Goal: Information Seeking & Learning: Learn about a topic

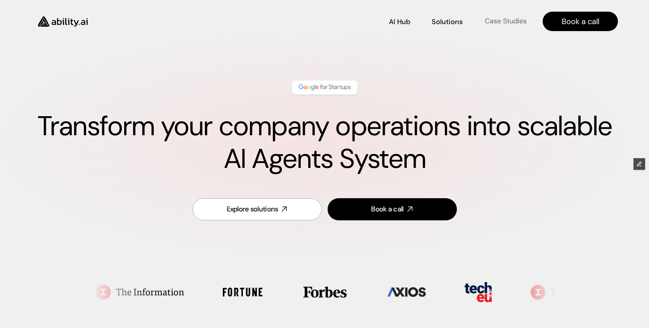
click at [510, 23] on p "Case Studies" at bounding box center [506, 21] width 42 height 10
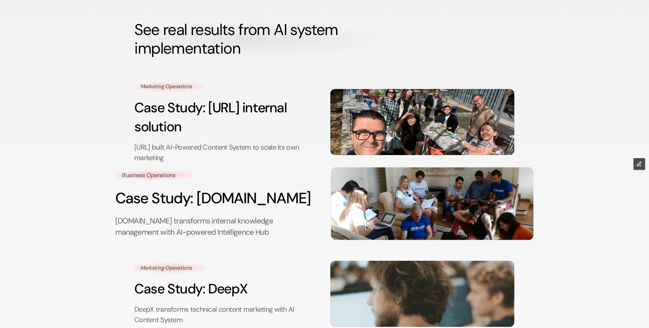
scroll to position [83, 0]
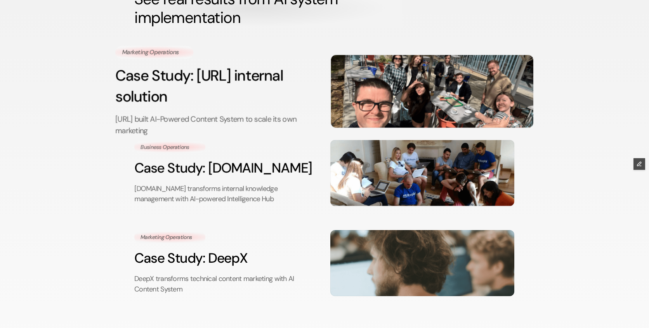
click at [188, 93] on h3 "Case Study: [URL] internal solution" at bounding box center [216, 86] width 203 height 42
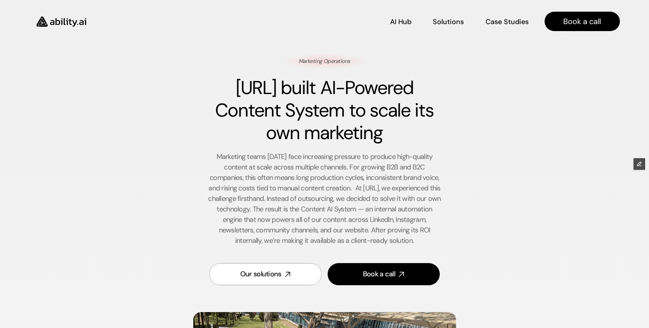
click at [61, 21] on img at bounding box center [62, 21] width 64 height 24
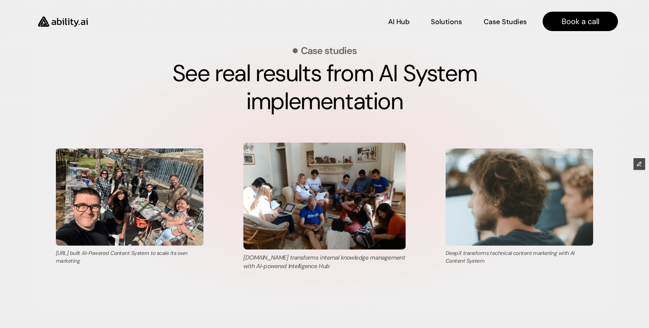
scroll to position [2613, 0]
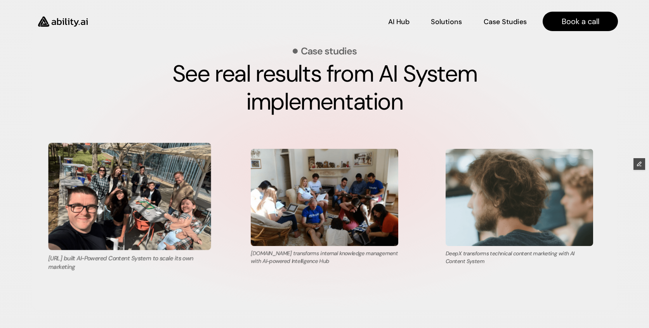
click at [138, 186] on img at bounding box center [129, 196] width 163 height 107
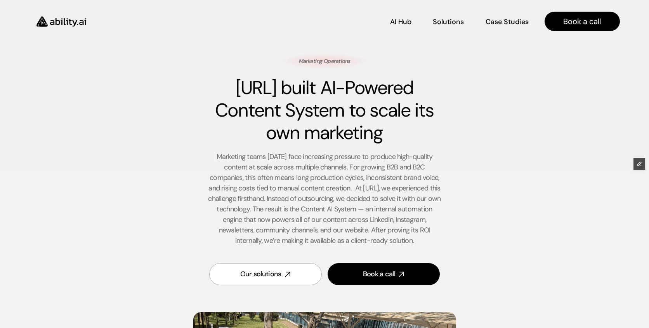
click at [77, 17] on img at bounding box center [62, 21] width 64 height 24
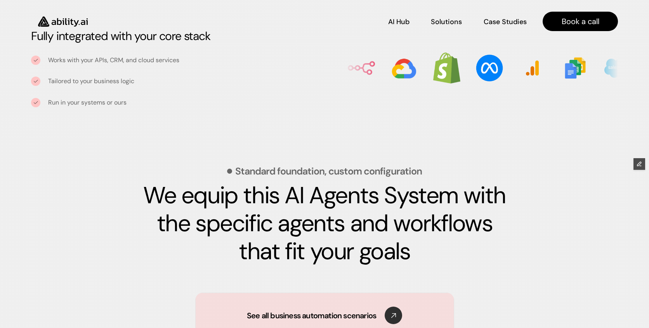
scroll to position [1021, 0]
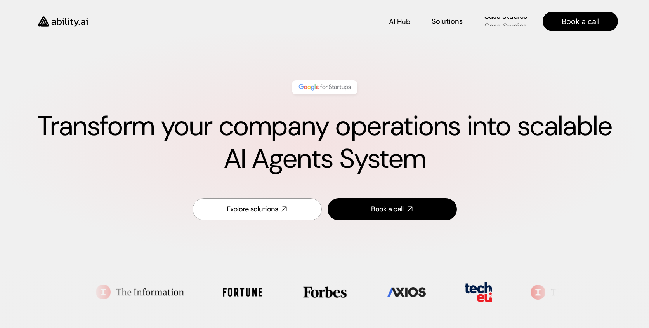
click at [489, 24] on p "Case Studies" at bounding box center [506, 26] width 42 height 10
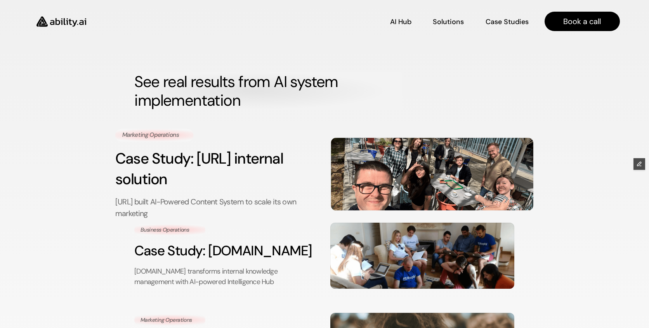
click at [229, 174] on h3 "Case Study: [URL] internal solution" at bounding box center [216, 169] width 203 height 42
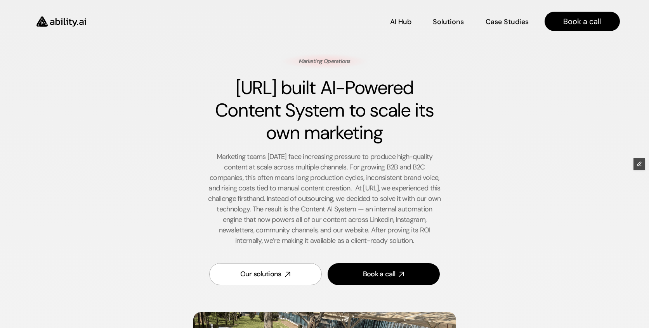
drag, startPoint x: 390, startPoint y: 134, endPoint x: 225, endPoint y: 90, distance: 171.1
click at [225, 90] on h1 "[URL] built AI-Powered Content System to scale its own marketing" at bounding box center [324, 110] width 233 height 67
copy h1 "[URL] built AI-Powered Content System to scale its own marketing"
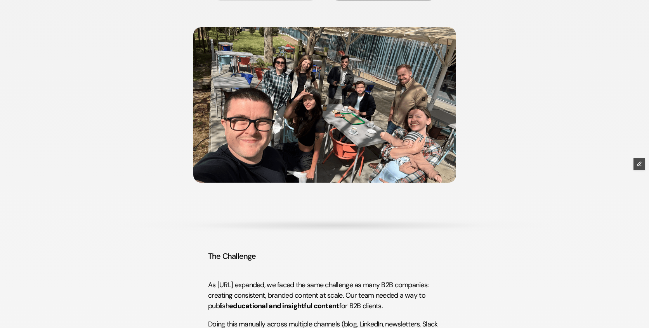
scroll to position [122, 0]
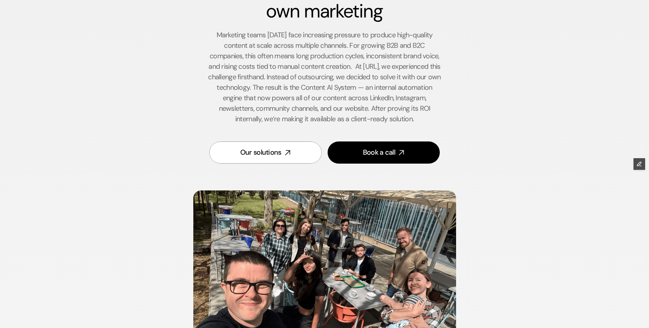
drag, startPoint x: 218, startPoint y: 33, endPoint x: 259, endPoint y: 89, distance: 69.4
click at [259, 89] on p "Marketing teams [DATE] face increasing pressure to produce high-quality content…" at bounding box center [324, 77] width 233 height 94
copy p "Marketing teams today face increasing pressure to produce high-quality content …"
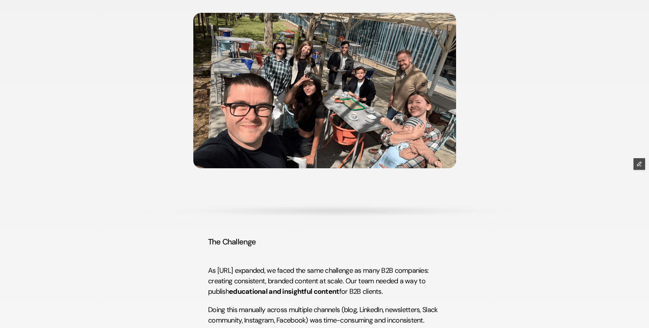
scroll to position [482, 0]
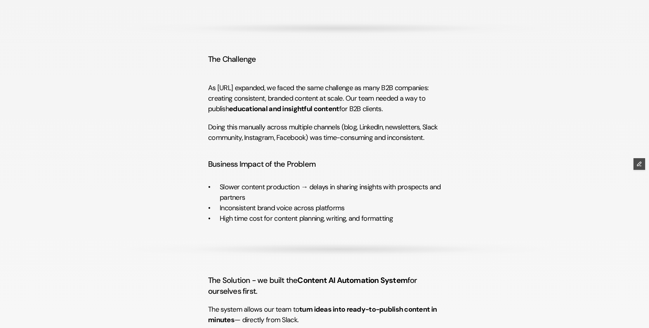
drag, startPoint x: 247, startPoint y: 61, endPoint x: 203, endPoint y: 61, distance: 43.5
click at [203, 61] on div "Marketing Operations Ability.ai built AI-Powered Content System to scale its ow…" at bounding box center [325, 292] width 452 height 1440
copy h4 "The Challenge"
drag, startPoint x: 221, startPoint y: 187, endPoint x: 427, endPoint y: 235, distance: 211.3
click at [427, 235] on div "Marketing Operations Ability.ai built AI-Powered Content System to scale its ow…" at bounding box center [325, 292] width 452 height 1440
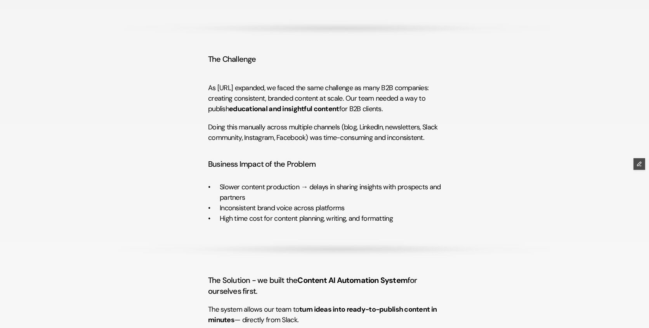
click at [398, 169] on h4 "Business Impact of the Problem" at bounding box center [324, 163] width 233 height 11
drag, startPoint x: 426, startPoint y: 139, endPoint x: 207, endPoint y: 89, distance: 225.0
click at [207, 89] on div "Marketing Operations Ability.ai built AI-Powered Content System to scale its ow…" at bounding box center [325, 292] width 452 height 1440
copy div "As Ability.ai expanded, we faced the same challenge as many B2B companies: crea…"
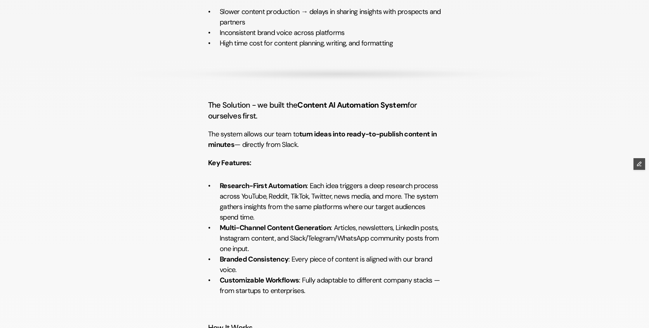
scroll to position [660, 0]
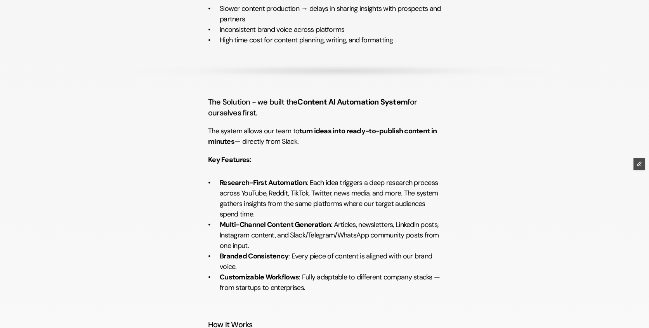
drag, startPoint x: 209, startPoint y: 101, endPoint x: 285, endPoint y: 119, distance: 78.6
click at [285, 119] on div "The Solution - we built the Content AI Automation System for ourselves first. T…" at bounding box center [324, 322] width 233 height 452
copy h4 "The Solution - we built the Content AI Automation System for ourselves first."
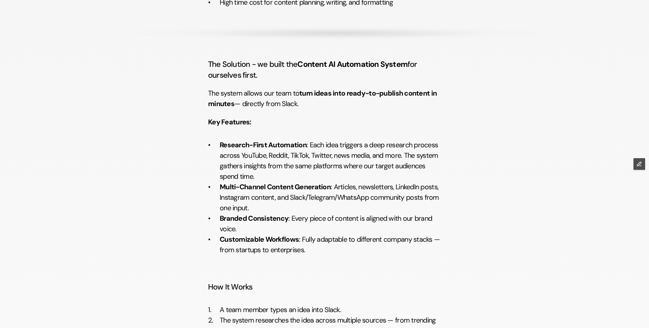
drag, startPoint x: 207, startPoint y: 124, endPoint x: 316, endPoint y: 248, distance: 165.1
click at [316, 248] on div "Marketing Operations Ability.ai built AI-Powered Content System to scale its ow…" at bounding box center [325, 76] width 452 height 1440
copy div "Key Features: Research-First Automation : Each idea triggers a deep research pr…"
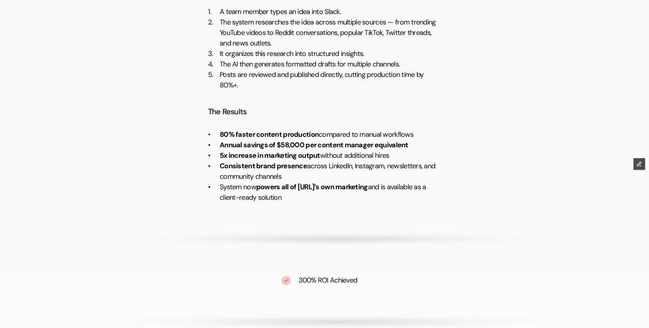
scroll to position [1000, 0]
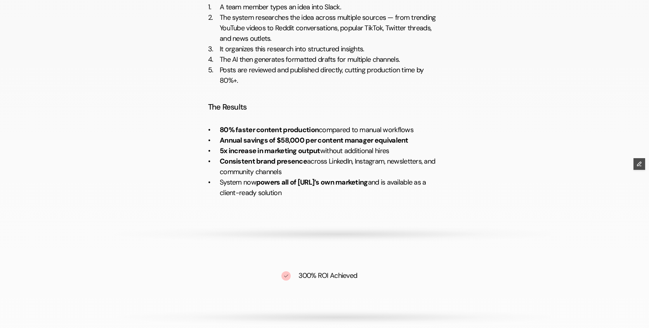
drag, startPoint x: 206, startPoint y: 108, endPoint x: 265, endPoint y: 107, distance: 59.0
copy h4 "The Results"
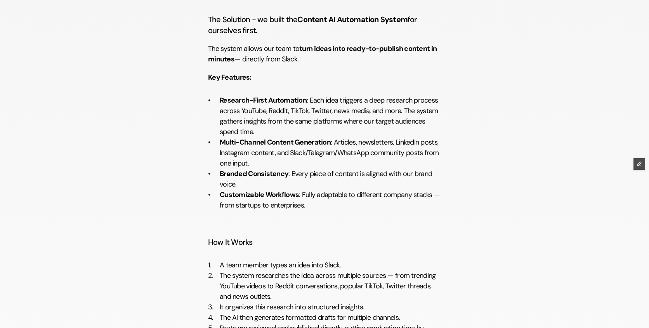
scroll to position [728, 0]
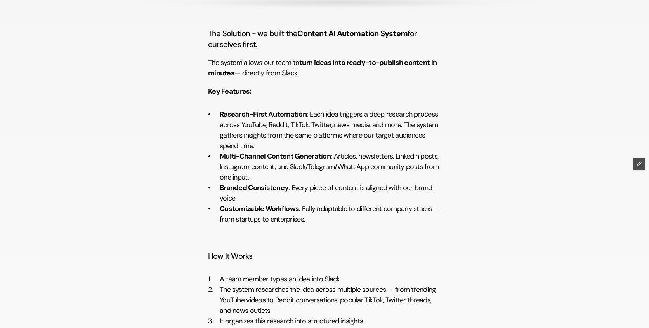
drag, startPoint x: 254, startPoint y: 95, endPoint x: 203, endPoint y: 94, distance: 51.7
click at [203, 94] on div "Marketing Operations Ability.ai built AI-Powered Content System to scale its ow…" at bounding box center [325, 45] width 452 height 1440
copy strong "Key Features:"
click at [292, 50] on div "The Solution - we built the Content AI Automation System for ourselves first. T…" at bounding box center [324, 254] width 233 height 452
drag, startPoint x: 210, startPoint y: 62, endPoint x: 314, endPoint y: 75, distance: 105.3
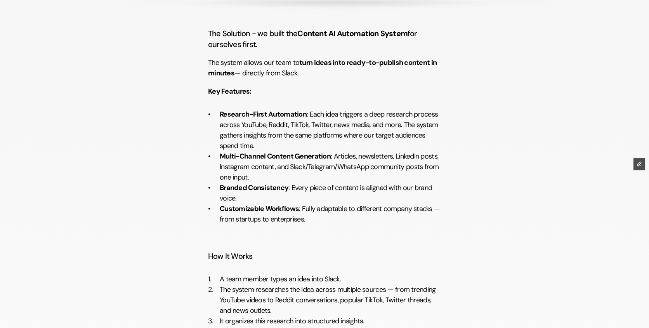
click at [314, 75] on p "The system allows our team to turn ideas into ready-to-publish content in minut…" at bounding box center [324, 67] width 233 height 21
copy p "The system allows our team to turn ideas into ready-to-publish content in minut…"
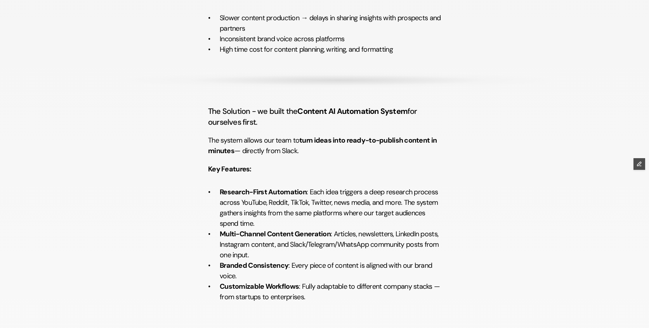
scroll to position [644, 0]
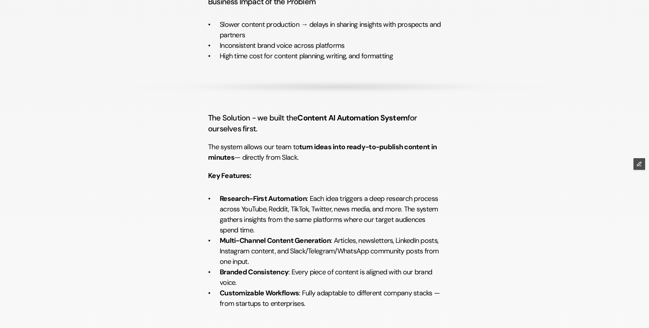
click at [288, 208] on p "Research-First Automation : Each idea triggers a deep research process across Y…" at bounding box center [330, 214] width 221 height 42
drag, startPoint x: 305, startPoint y: 201, endPoint x: 221, endPoint y: 200, distance: 83.5
click at [221, 200] on strong "Research-First Automation" at bounding box center [263, 198] width 87 height 9
copy strong "Research-First Automation"
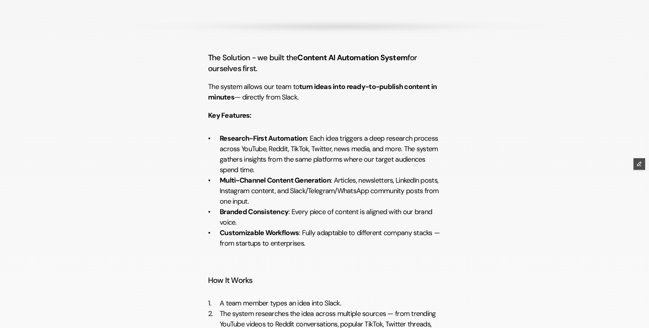
scroll to position [717, 0]
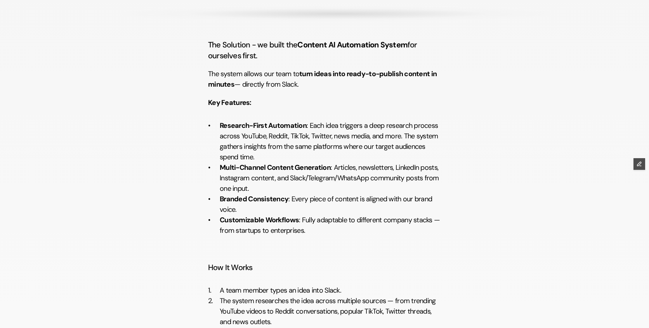
drag, startPoint x: 219, startPoint y: 167, endPoint x: 331, endPoint y: 167, distance: 112.2
click at [331, 167] on ul "Research-First Automation : Each idea triggers a deep research process across Y…" at bounding box center [324, 183] width 233 height 126
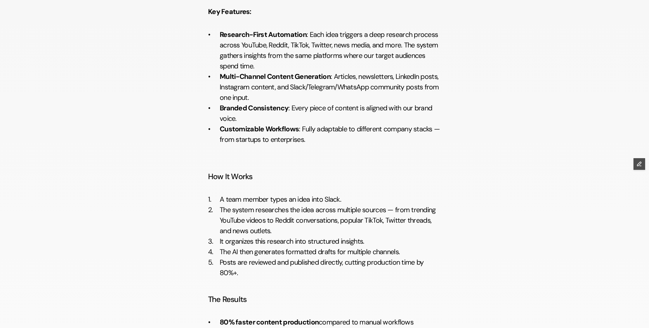
scroll to position [813, 0]
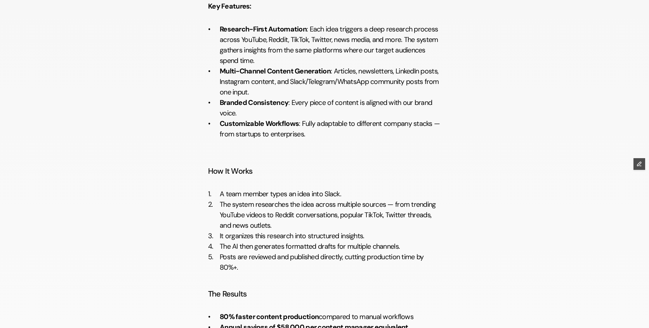
drag, startPoint x: 290, startPoint y: 105, endPoint x: 221, endPoint y: 104, distance: 69.1
click at [221, 104] on p "Branded Consistency : Every piece of content is aligned with our brand voice." at bounding box center [330, 107] width 221 height 21
drag, startPoint x: 300, startPoint y: 122, endPoint x: 221, endPoint y: 126, distance: 78.9
click at [221, 126] on p "Customizable Workflows : Fully adaptable to different company stacks — from sta…" at bounding box center [330, 133] width 221 height 31
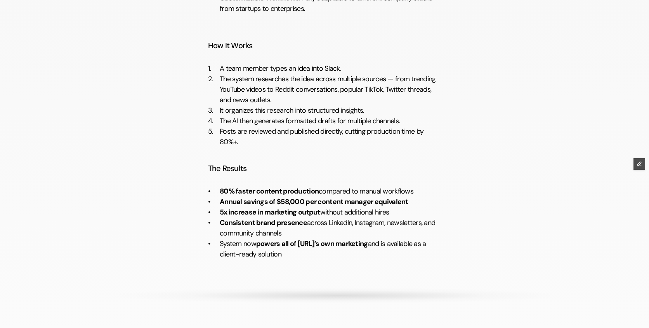
scroll to position [948, 0]
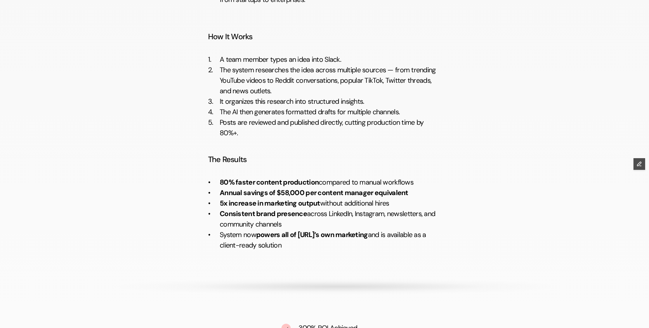
click at [274, 158] on h4 "The Results" at bounding box center [324, 159] width 233 height 11
drag, startPoint x: 207, startPoint y: 159, endPoint x: 290, endPoint y: 253, distance: 125.5
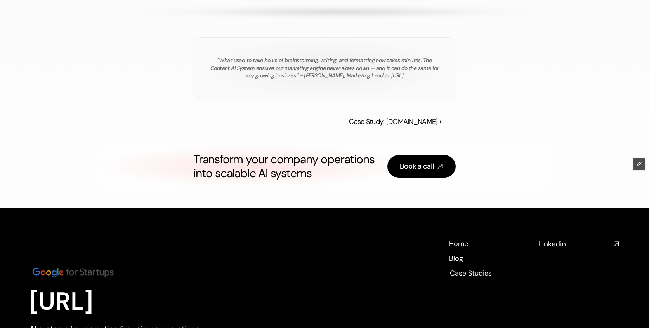
scroll to position [1314, 0]
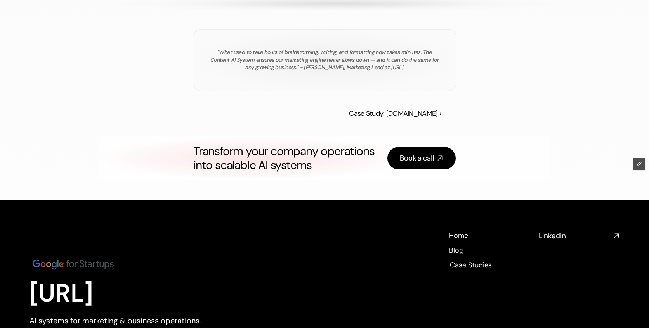
drag, startPoint x: 325, startPoint y: 164, endPoint x: 193, endPoint y: 152, distance: 132.6
click at [193, 152] on h1 "Transform your company operations into scalable AI systems" at bounding box center [284, 158] width 182 height 28
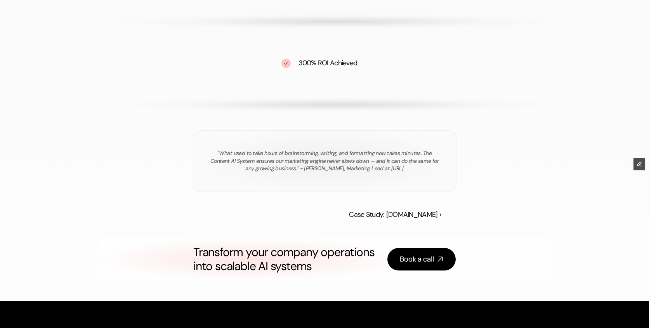
scroll to position [1212, 0]
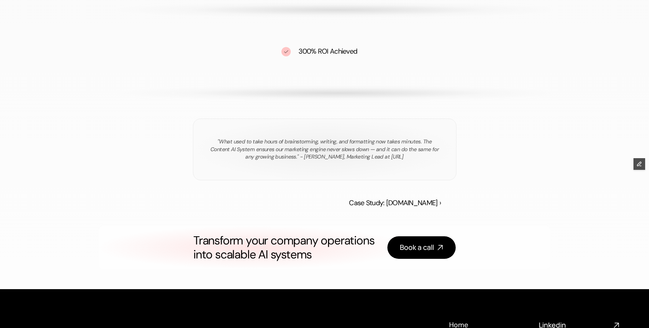
click at [404, 91] on div at bounding box center [325, 93] width 452 height 16
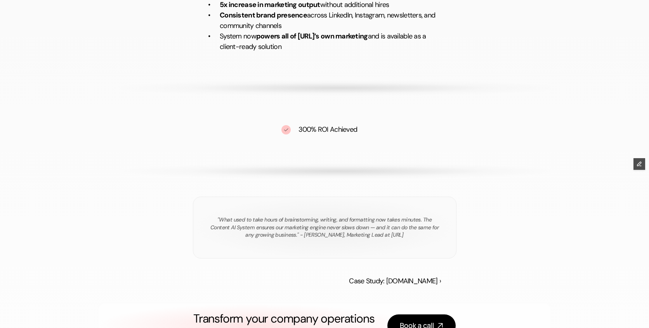
scroll to position [1229, 0]
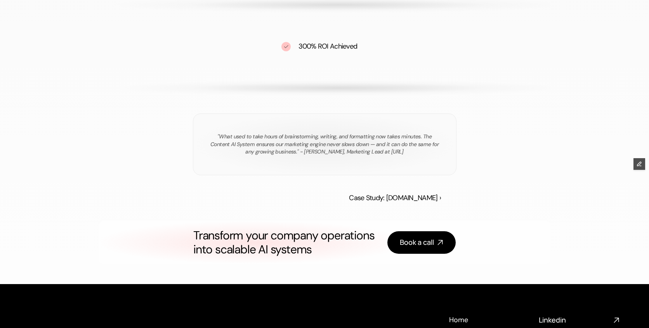
drag, startPoint x: 220, startPoint y: 137, endPoint x: 293, endPoint y: 151, distance: 74.5
click at [298, 153] on p ""What used to take hours of brainstorming, writing, and formatting now takes mi…" at bounding box center [324, 144] width 233 height 23
click at [251, 143] on p ""What used to take hours of brainstorming, writing, and formatting now takes mi…" at bounding box center [324, 144] width 233 height 23
drag, startPoint x: 218, startPoint y: 136, endPoint x: 420, endPoint y: 150, distance: 202.1
click at [420, 150] on p ""What used to take hours of brainstorming, writing, and formatting now takes mi…" at bounding box center [324, 144] width 233 height 23
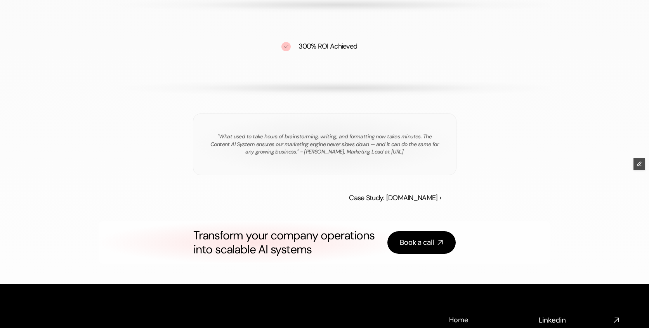
click at [207, 137] on div ""What used to take hours of brainstorming, writing, and formatting now takes mi…" at bounding box center [325, 144] width 264 height 62
drag, startPoint x: 216, startPoint y: 134, endPoint x: 418, endPoint y: 157, distance: 204.1
click at [418, 157] on div ""What used to take hours of brainstorming, writing, and formatting now takes mi…" at bounding box center [325, 144] width 264 height 62
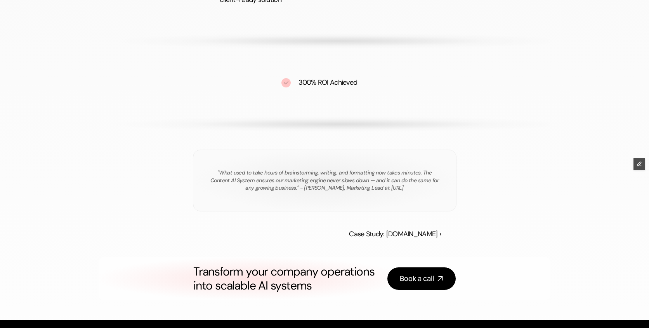
scroll to position [1192, 0]
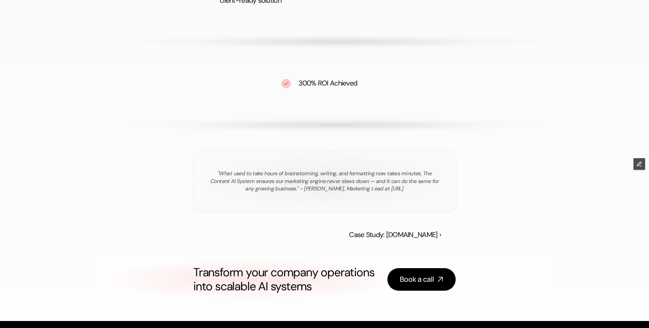
click at [338, 151] on div ""What used to take hours of brainstorming, writing, and formatting now takes mi…" at bounding box center [325, 181] width 264 height 62
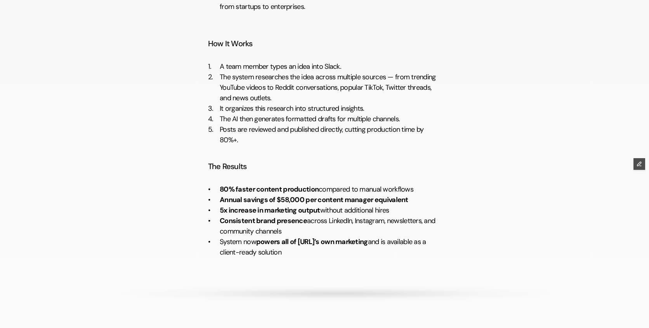
scroll to position [952, 0]
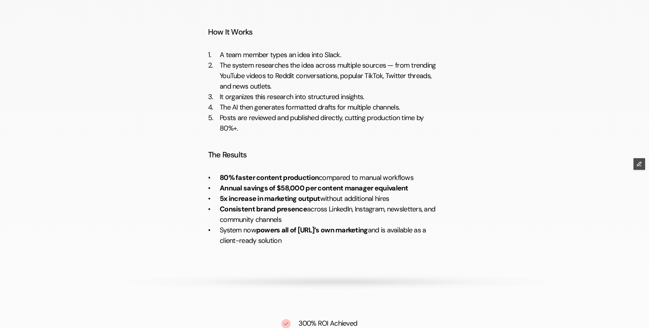
drag, startPoint x: 297, startPoint y: 243, endPoint x: 221, endPoint y: 229, distance: 77.9
click at [221, 229] on p "System now powers all of Ability.ai’s own marketing and is available as a clien…" at bounding box center [330, 240] width 221 height 31
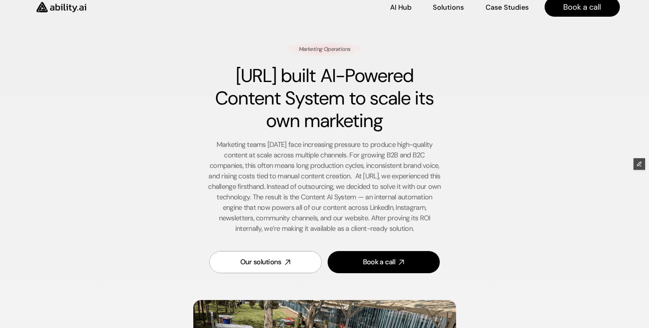
scroll to position [0, 0]
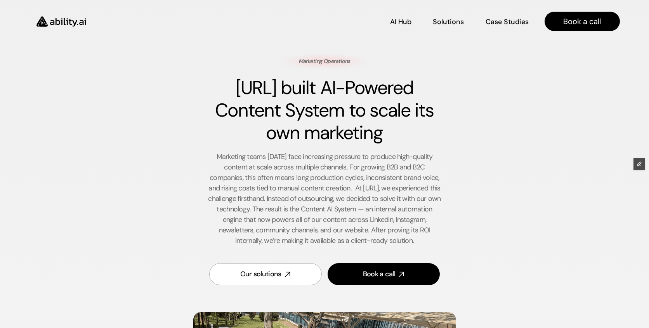
click at [263, 196] on p "Marketing teams [DATE] face increasing pressure to produce high-quality content…" at bounding box center [324, 198] width 233 height 94
drag, startPoint x: 259, startPoint y: 207, endPoint x: 431, endPoint y: 243, distance: 175.7
click at [431, 243] on p "Marketing teams [DATE] face increasing pressure to produce high-quality content…" at bounding box center [324, 198] width 233 height 94
click at [380, 213] on p "Marketing teams [DATE] face increasing pressure to produce high-quality content…" at bounding box center [324, 198] width 233 height 94
drag, startPoint x: 308, startPoint y: 209, endPoint x: 425, endPoint y: 238, distance: 120.2
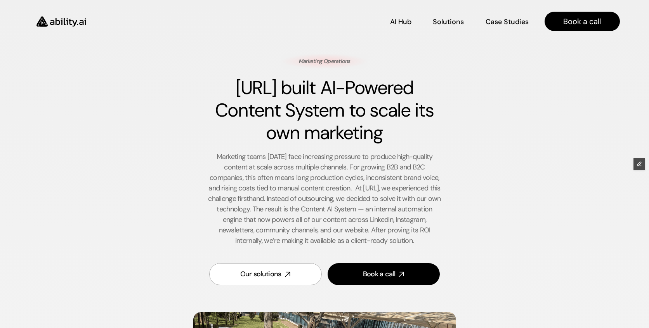
click at [425, 238] on p "Marketing teams [DATE] face increasing pressure to produce high-quality content…" at bounding box center [324, 198] width 233 height 94
click at [345, 177] on p "Marketing teams [DATE] face increasing pressure to produce high-quality content…" at bounding box center [324, 198] width 233 height 94
click at [53, 9] on img at bounding box center [62, 21] width 64 height 24
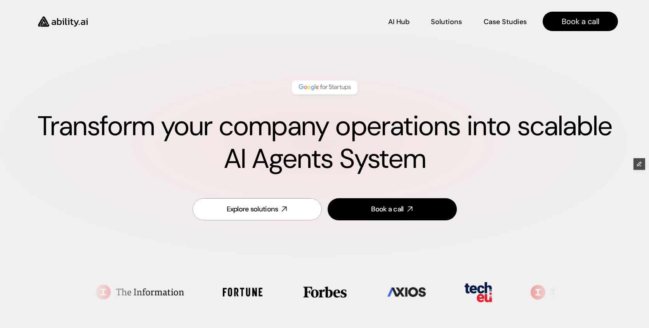
click at [63, 27] on img at bounding box center [63, 21] width 64 height 24
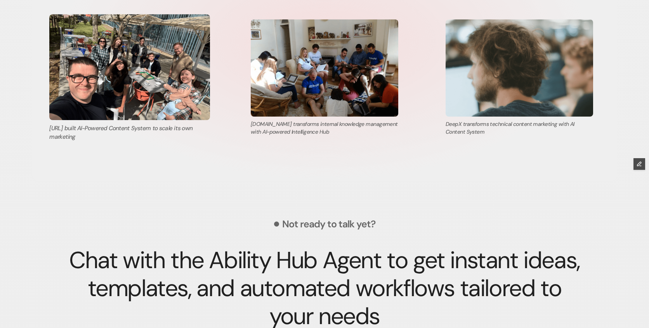
scroll to position [2743, 0]
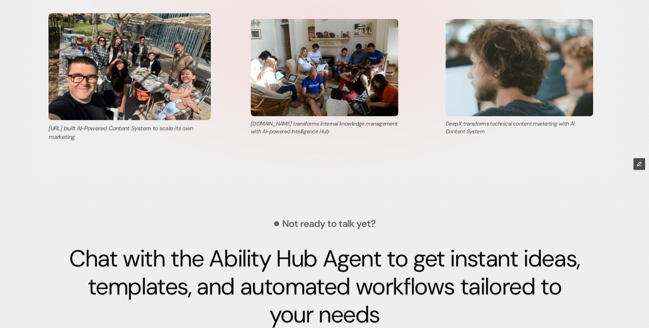
click at [141, 75] on img at bounding box center [130, 66] width 162 height 107
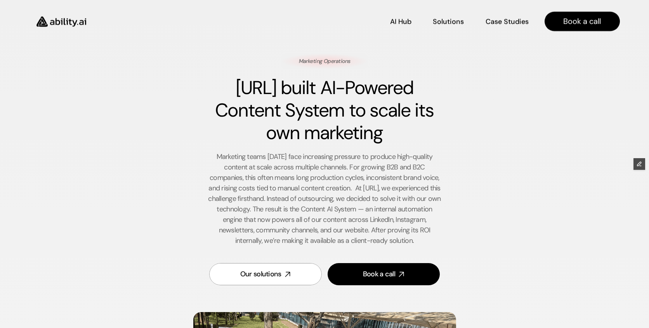
click at [75, 24] on img at bounding box center [62, 21] width 64 height 24
